Goal: Task Accomplishment & Management: Complete application form

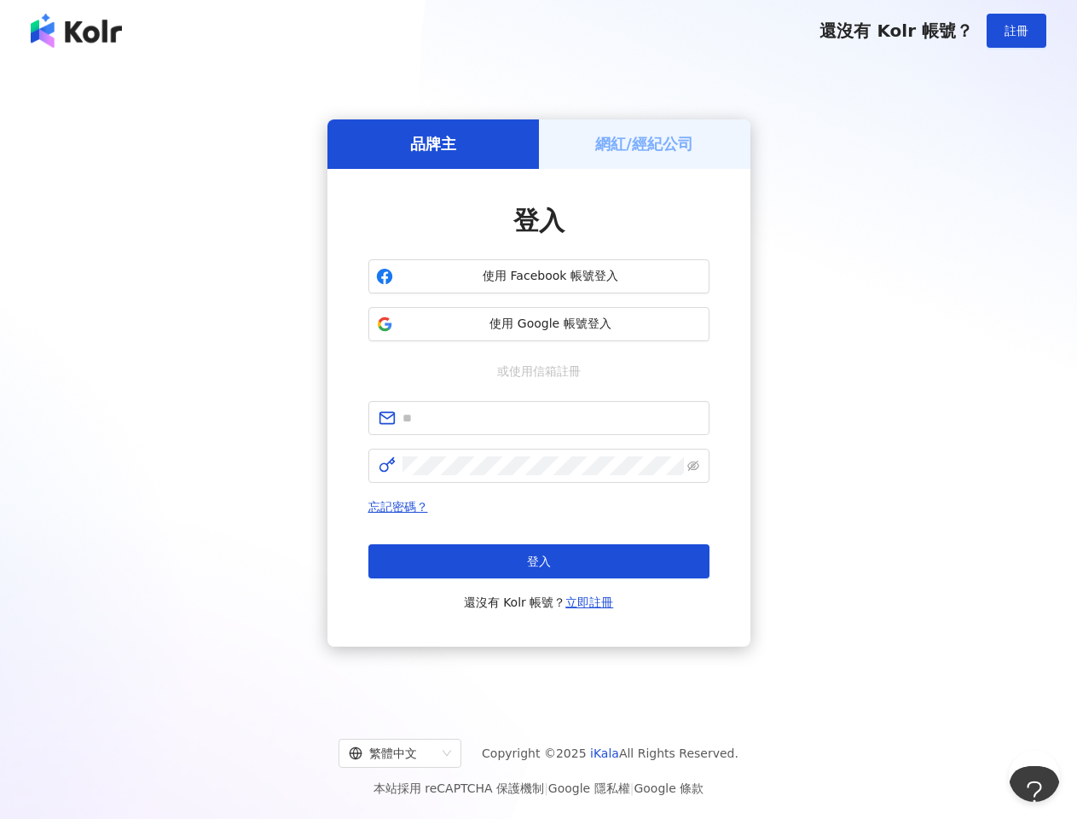
click at [1017, 31] on span "註冊" at bounding box center [1017, 31] width 24 height 14
click at [433, 143] on h5 "品牌主" at bounding box center [433, 143] width 46 height 21
click at [645, 143] on h5 "網紅/經紀公司" at bounding box center [644, 143] width 98 height 21
click at [539, 276] on span "使用 Facebook 帳號登入" at bounding box center [551, 276] width 302 height 17
click at [539, 324] on span "使用 Google 帳號登入" at bounding box center [551, 324] width 302 height 17
